Goal: Find contact information: Find contact information

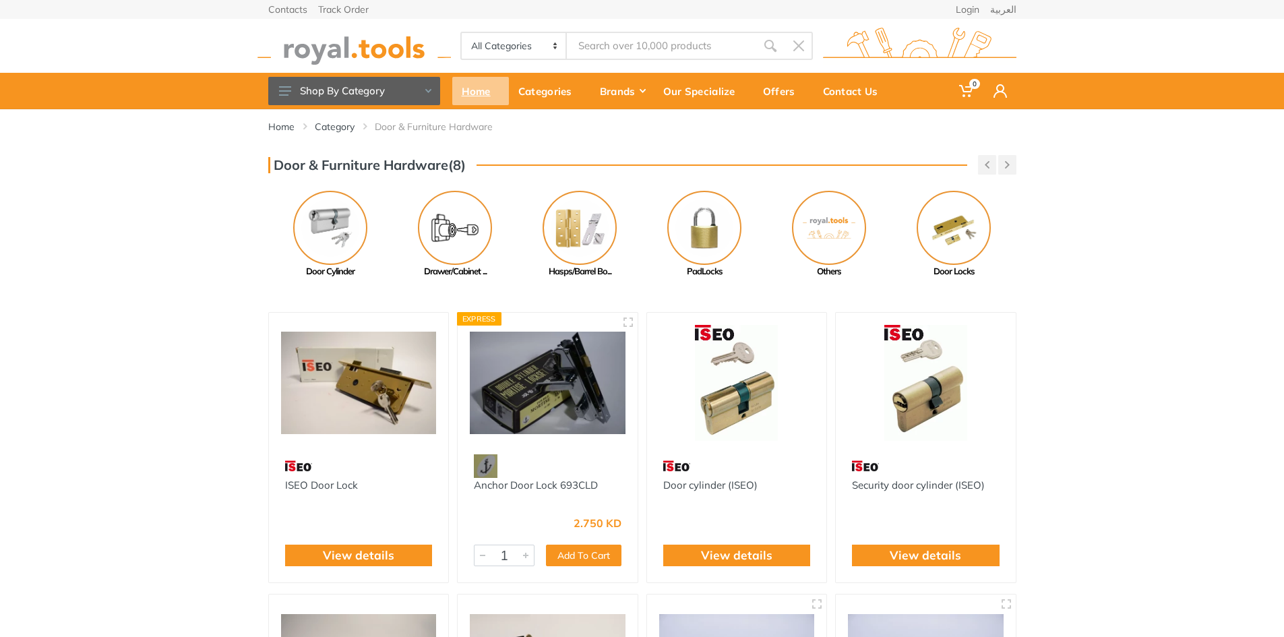
click at [476, 90] on div "Home" at bounding box center [480, 91] width 57 height 28
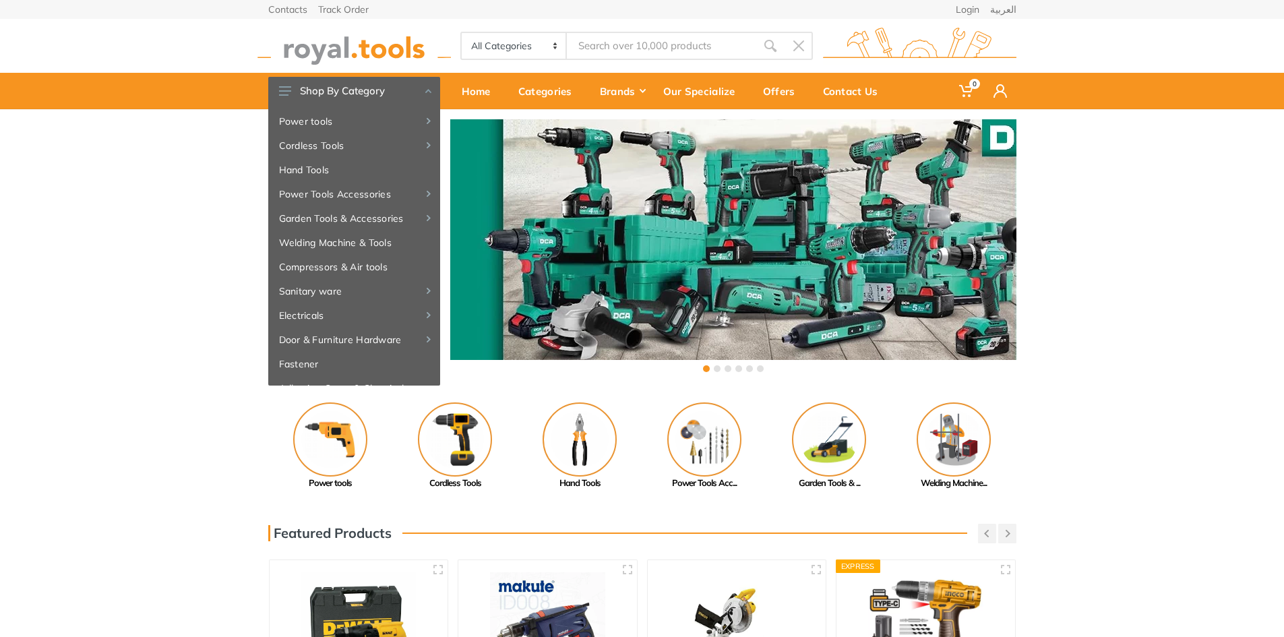
click at [1162, 326] on div "‹ ›" at bounding box center [642, 247] width 1284 height 276
click at [855, 89] on div "Contact Us" at bounding box center [855, 91] width 83 height 28
